Goal: Transaction & Acquisition: Purchase product/service

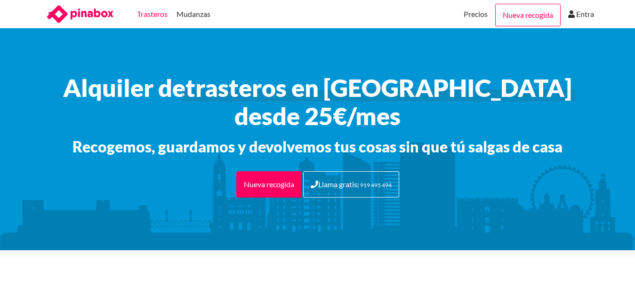
click at [155, 11] on link "Trasteros" at bounding box center [152, 14] width 31 height 28
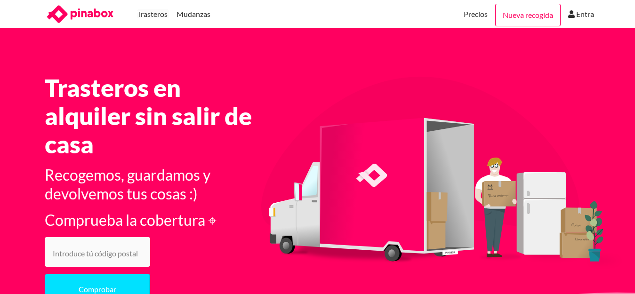
click at [114, 249] on input "number" at bounding box center [97, 252] width 105 height 30
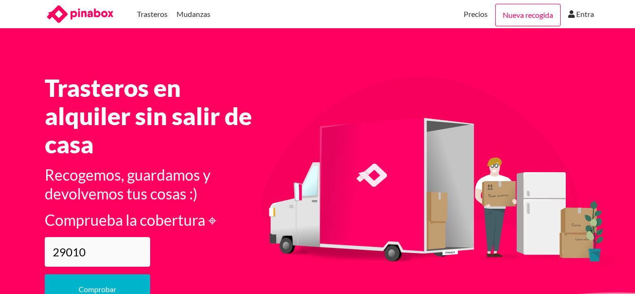
type input "29010"
click at [101, 289] on button "Comprobar" at bounding box center [97, 289] width 105 height 30
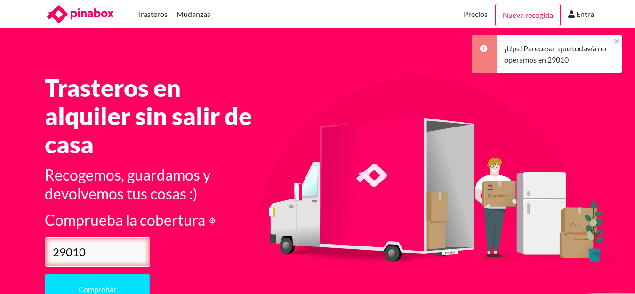
click at [617, 39] on icon at bounding box center [616, 41] width 5 height 8
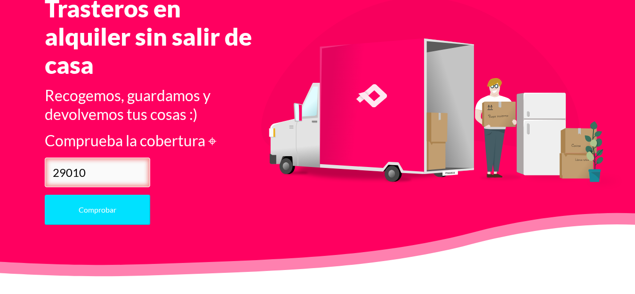
scroll to position [69, 0]
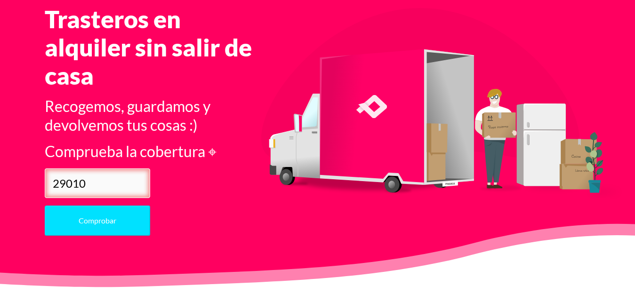
drag, startPoint x: 91, startPoint y: 180, endPoint x: 15, endPoint y: 189, distance: 77.2
click at [15, 189] on section "Trasteros en alquiler sin salir de casa Recogemos, guardamos y devolvemos tus c…" at bounding box center [317, 124] width 635 height 329
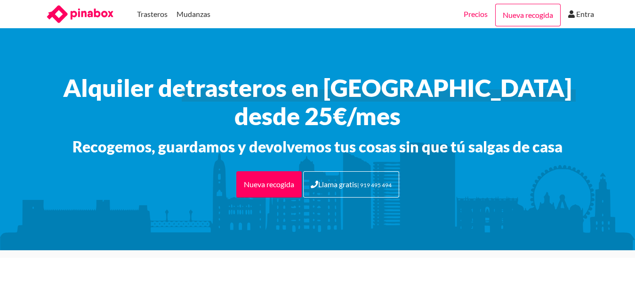
click at [470, 12] on link "Precios" at bounding box center [476, 14] width 24 height 28
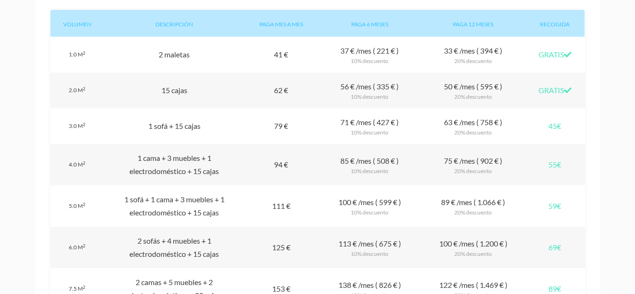
scroll to position [833, 0]
